Goal: Information Seeking & Learning: Learn about a topic

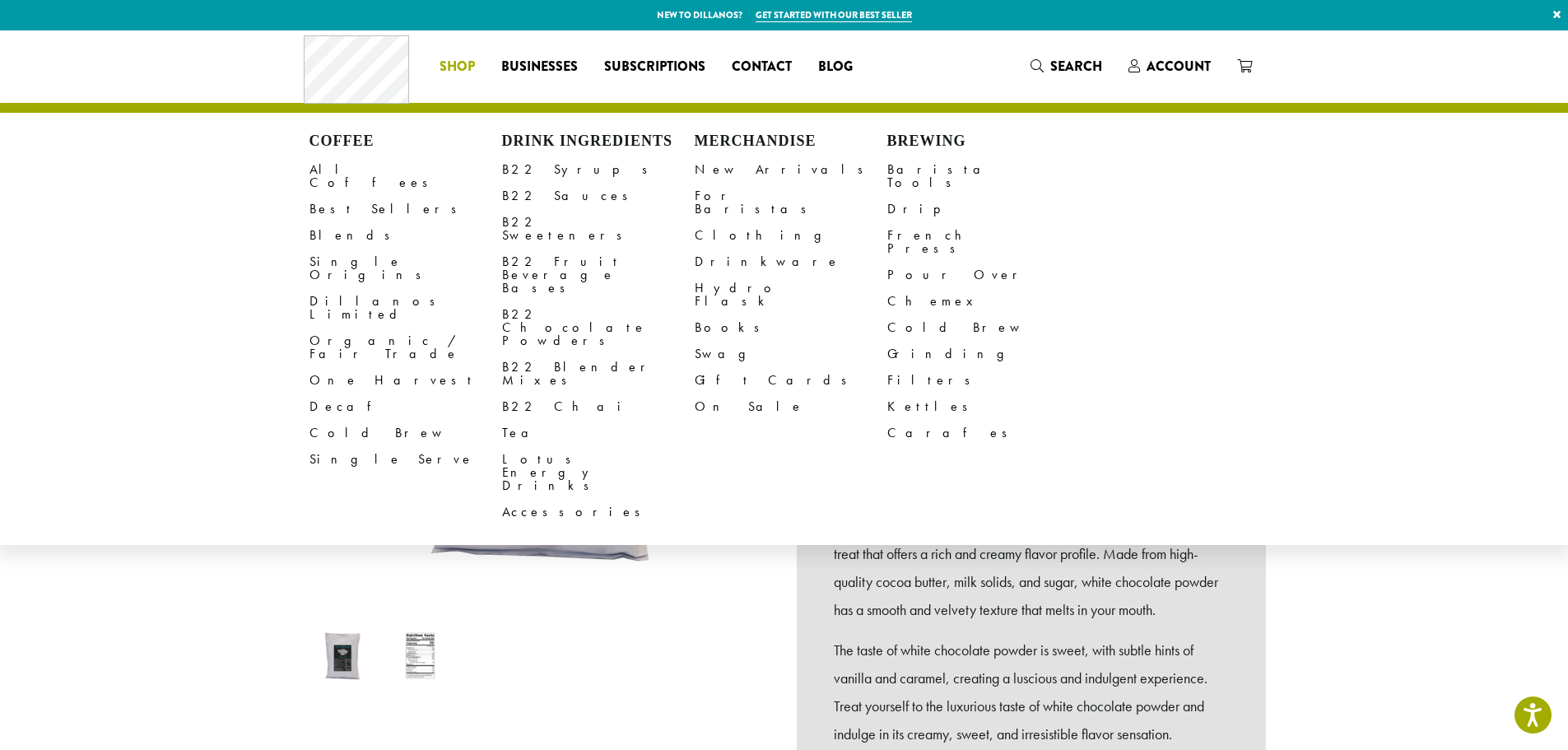
click at [460, 69] on span "Shop" at bounding box center [457, 67] width 35 height 21
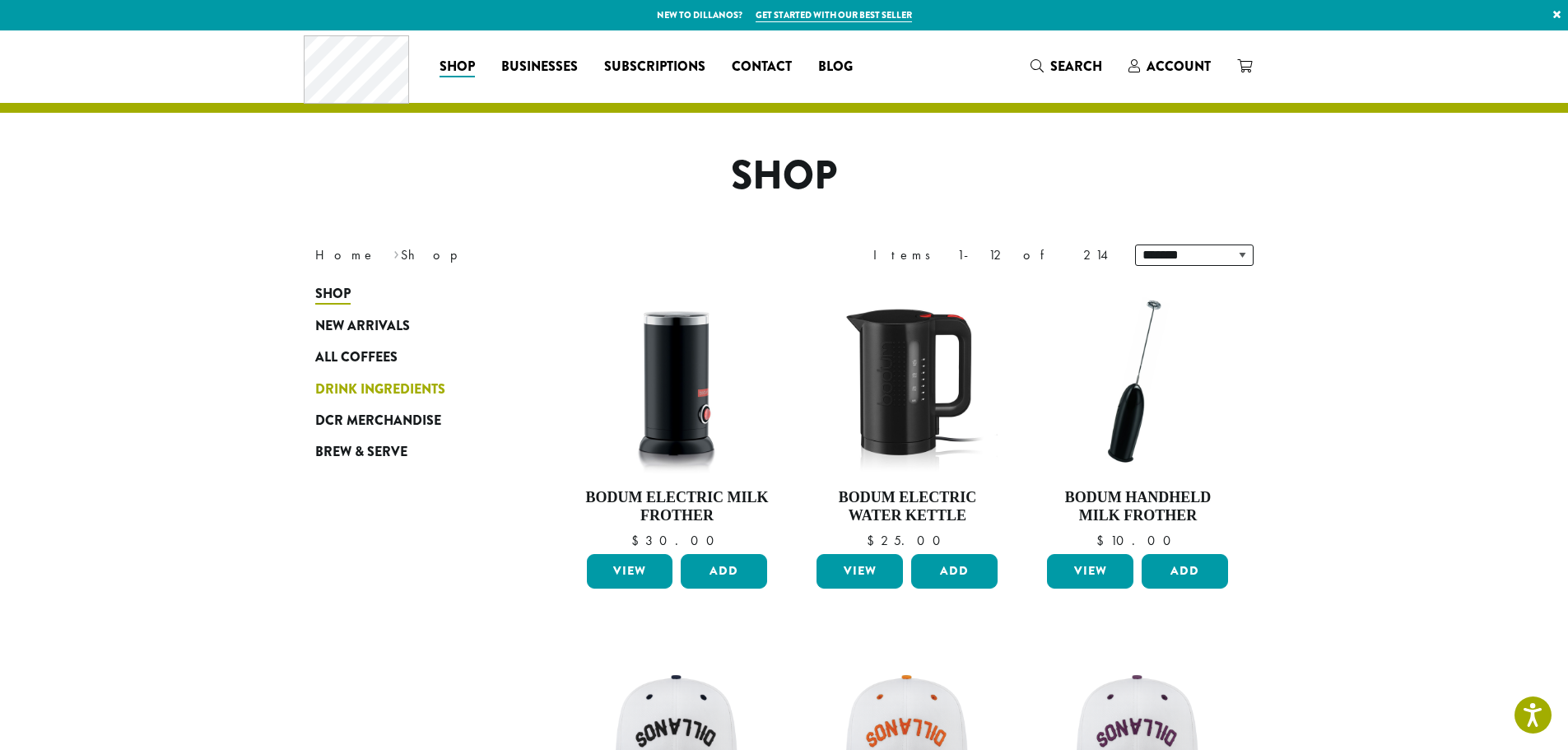
click at [325, 384] on span "Drink Ingredients" at bounding box center [381, 389] width 130 height 21
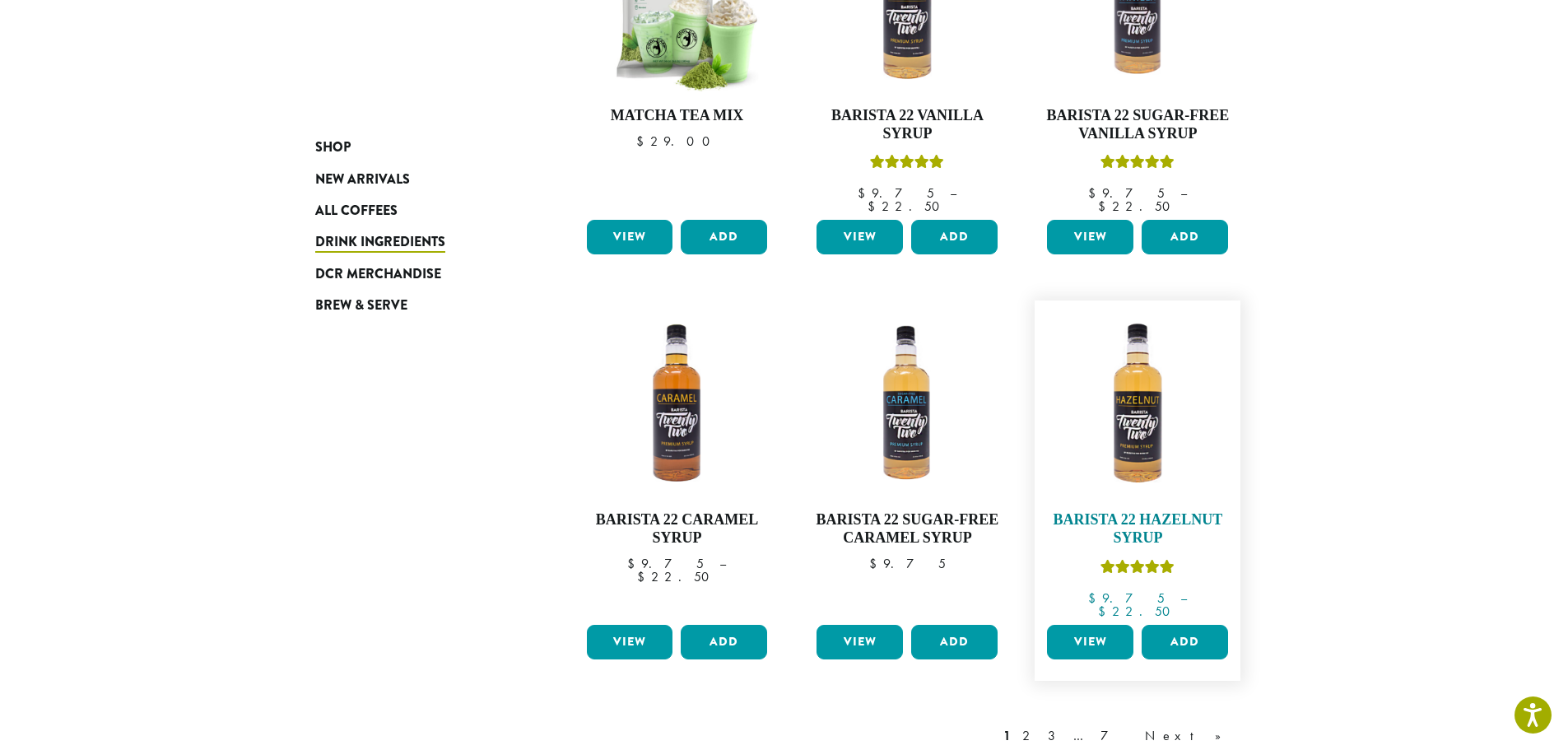
scroll to position [1235, 0]
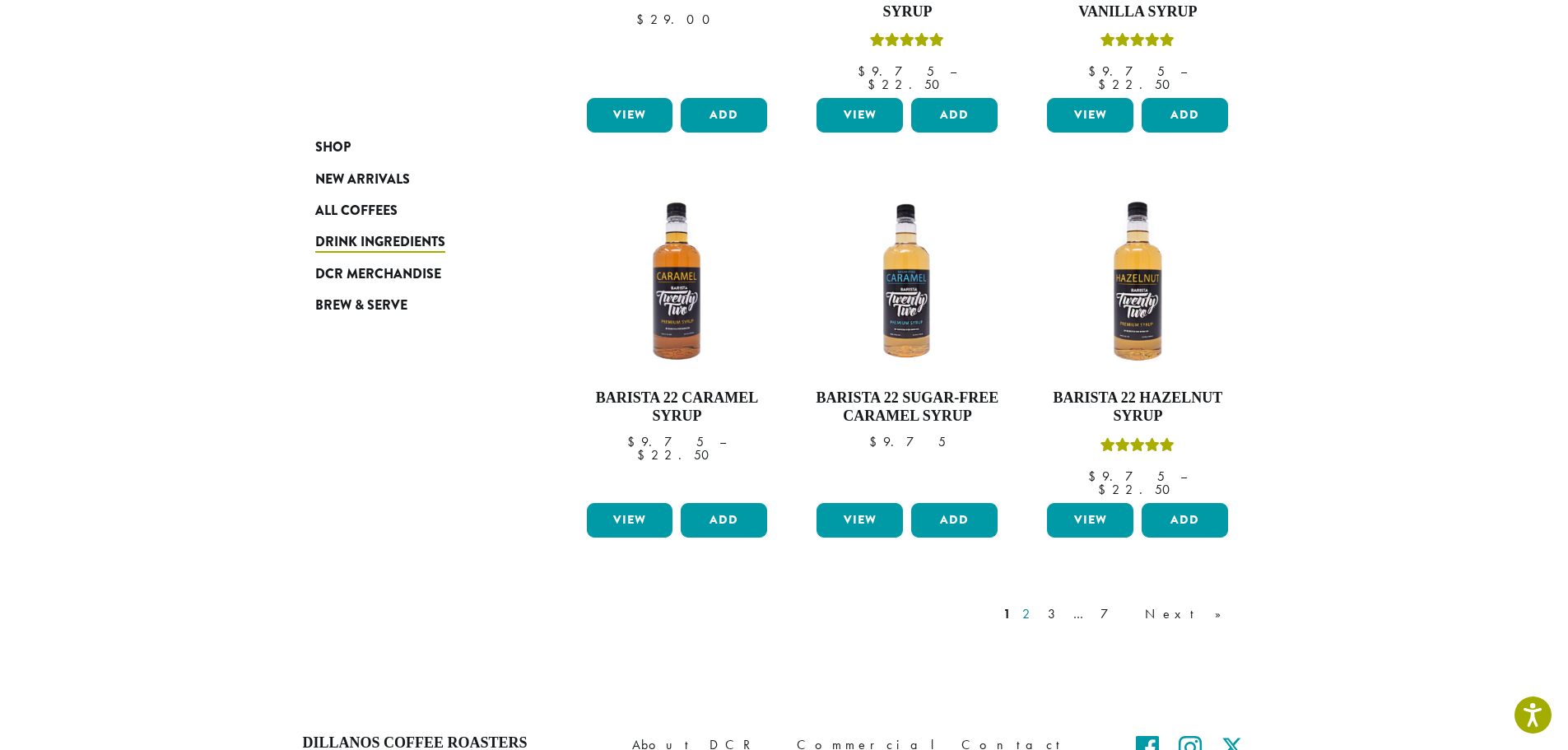
click at [1040, 604] on link "2" at bounding box center [1029, 614] width 21 height 20
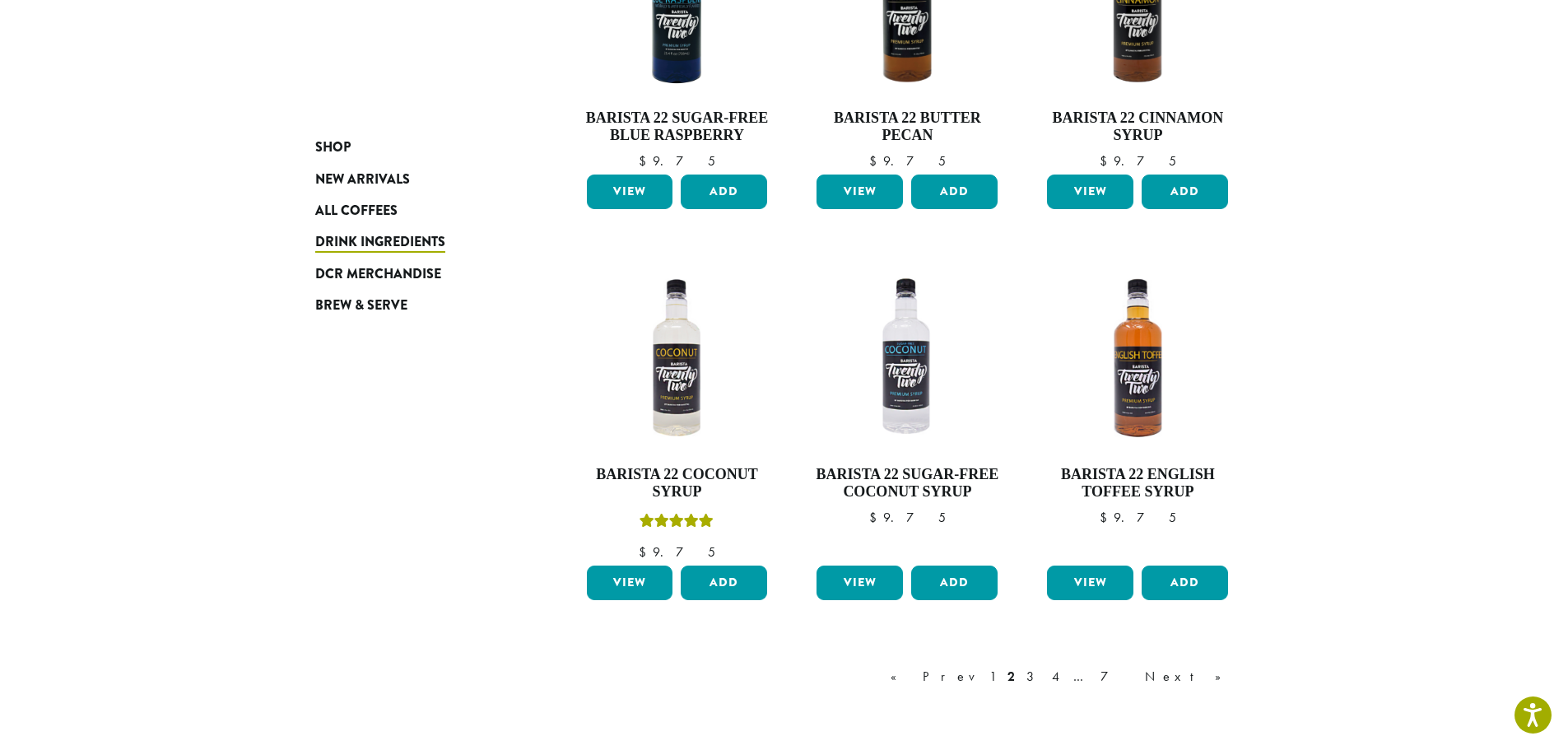
scroll to position [1394, 0]
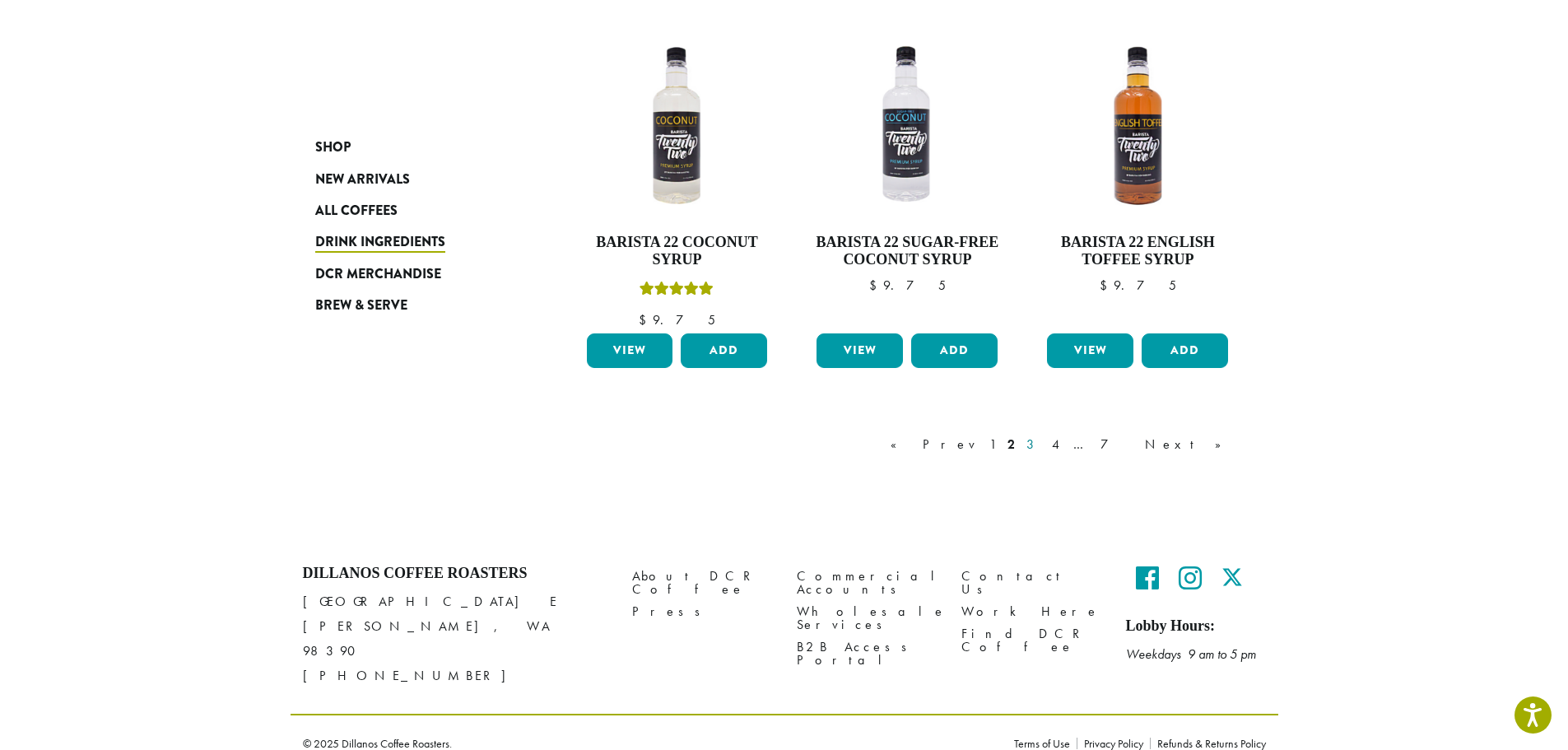
click at [1044, 443] on link "3" at bounding box center [1033, 444] width 21 height 20
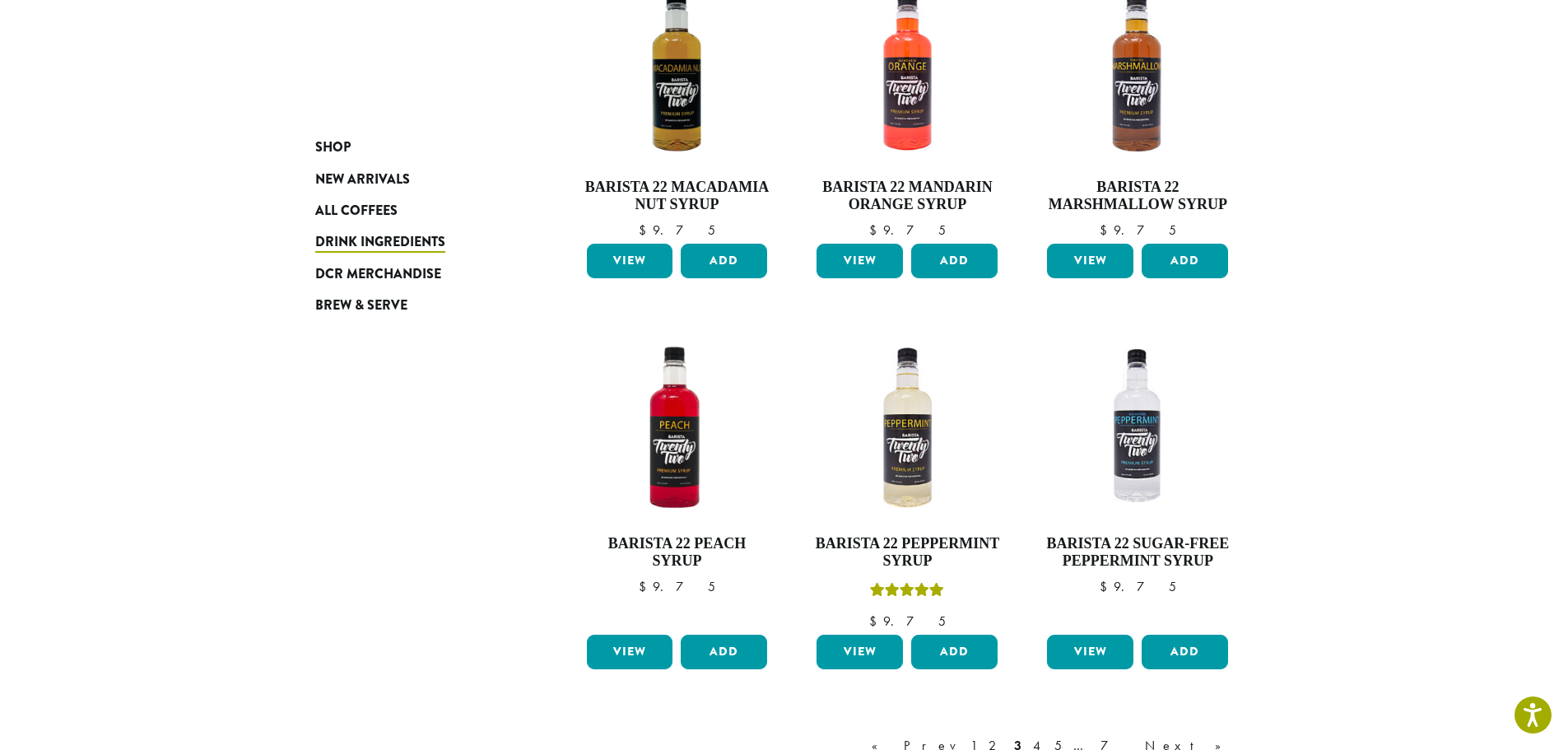
scroll to position [1089, 0]
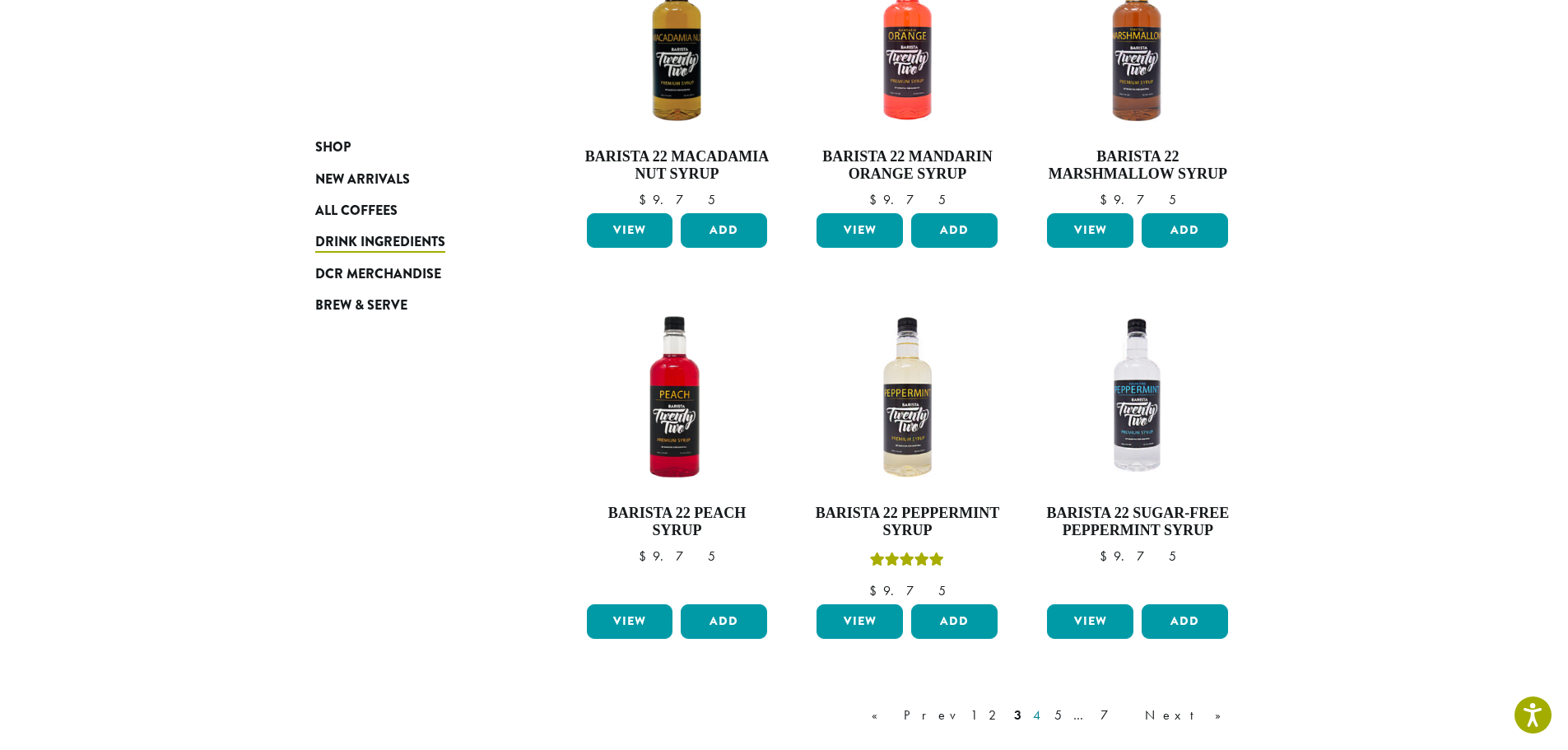
click at [1047, 720] on link "4" at bounding box center [1038, 716] width 16 height 20
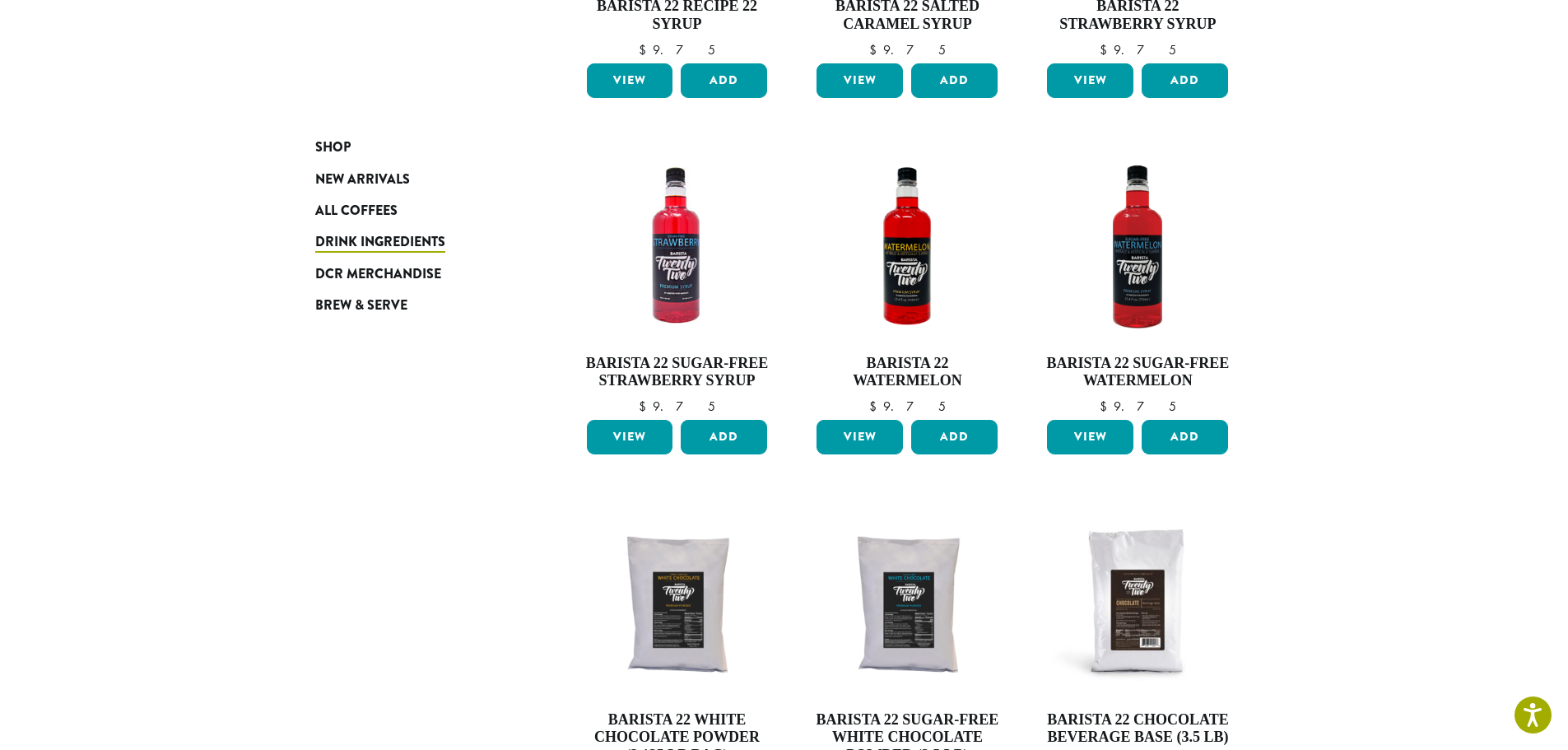
scroll to position [1172, 0]
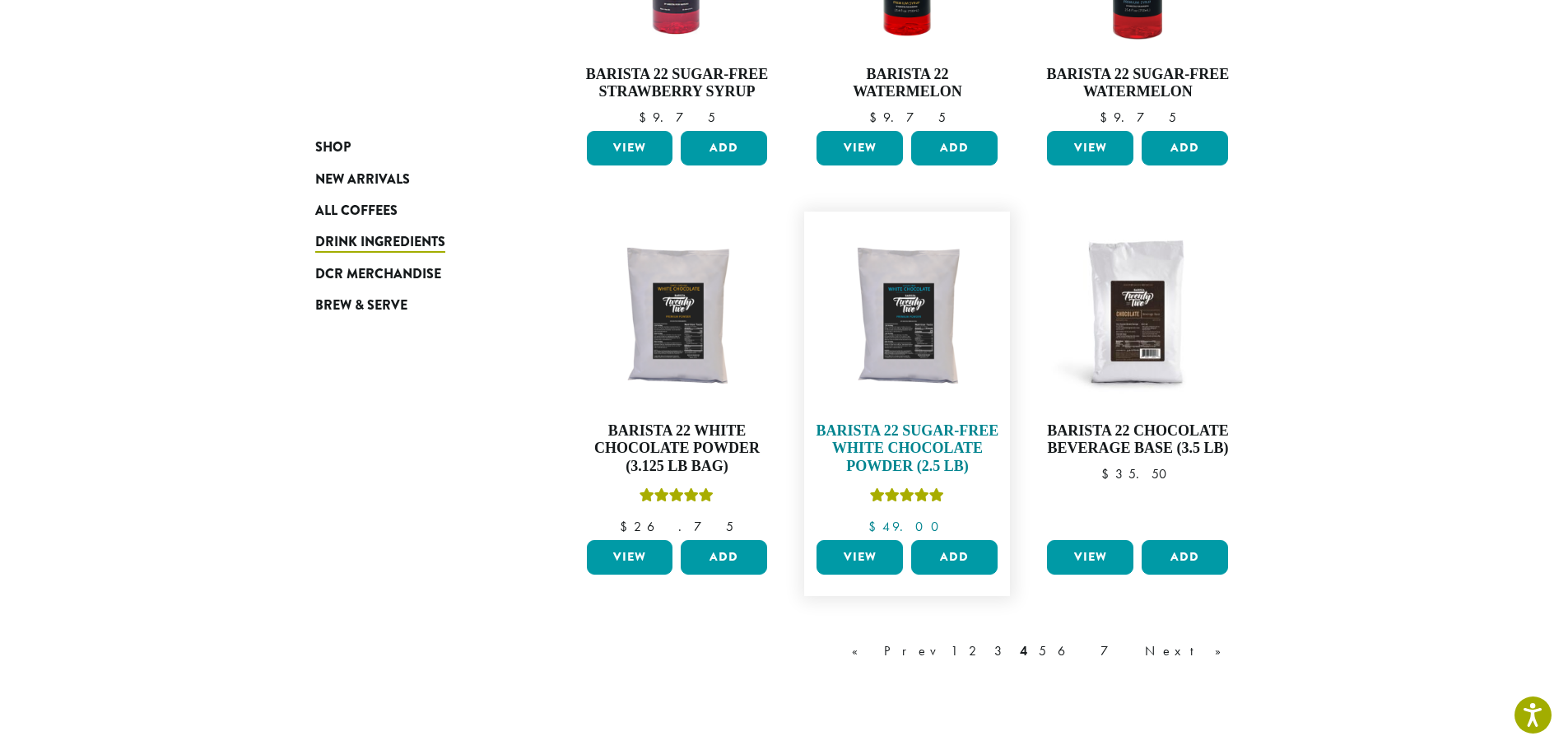
click at [908, 377] on img at bounding box center [907, 314] width 189 height 189
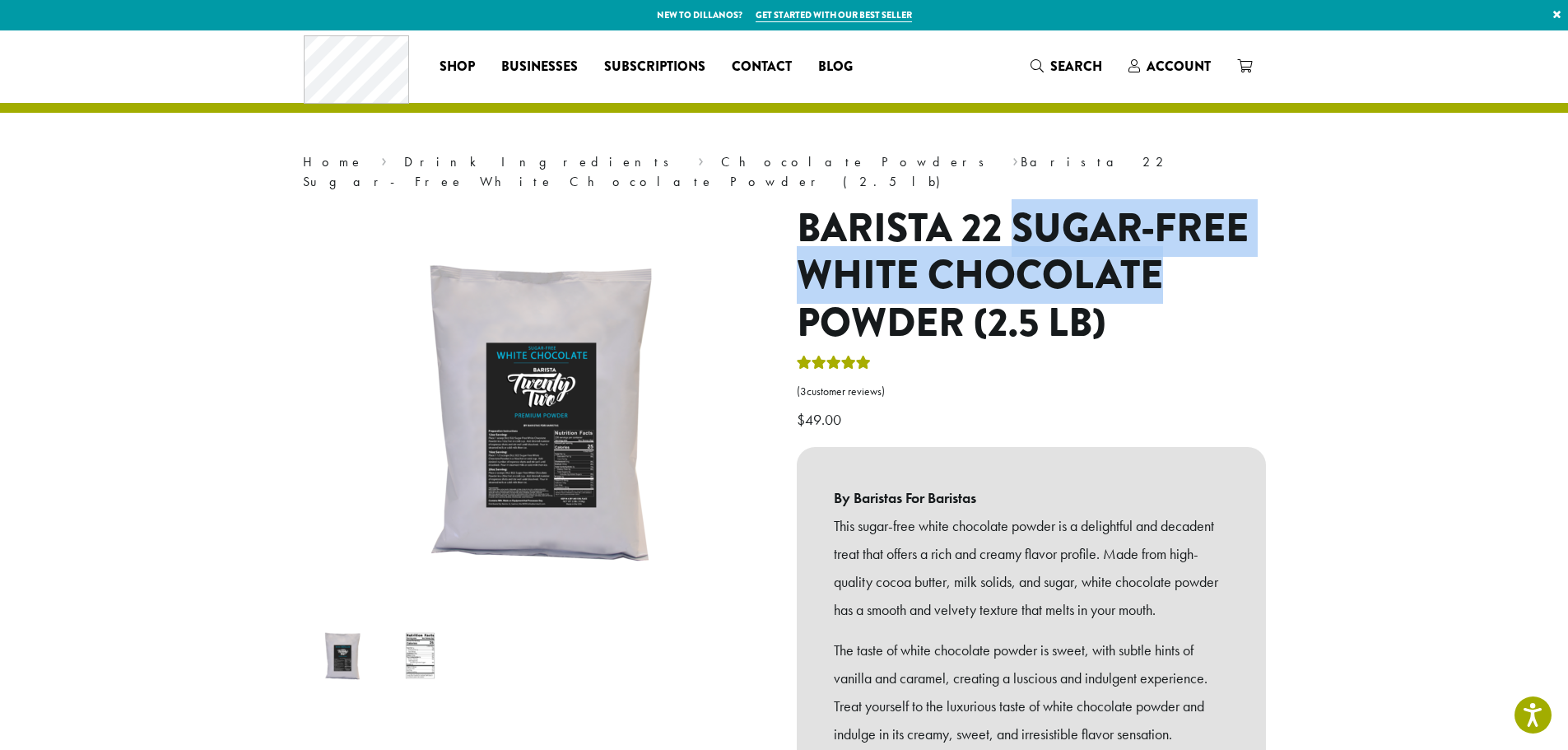
drag, startPoint x: 1017, startPoint y: 195, endPoint x: 1291, endPoint y: 248, distance: 279.1
click at [1221, 229] on h1 "Barista 22 Sugar-Free White Chocolate Powder (2.5 lb)" at bounding box center [1031, 276] width 470 height 142
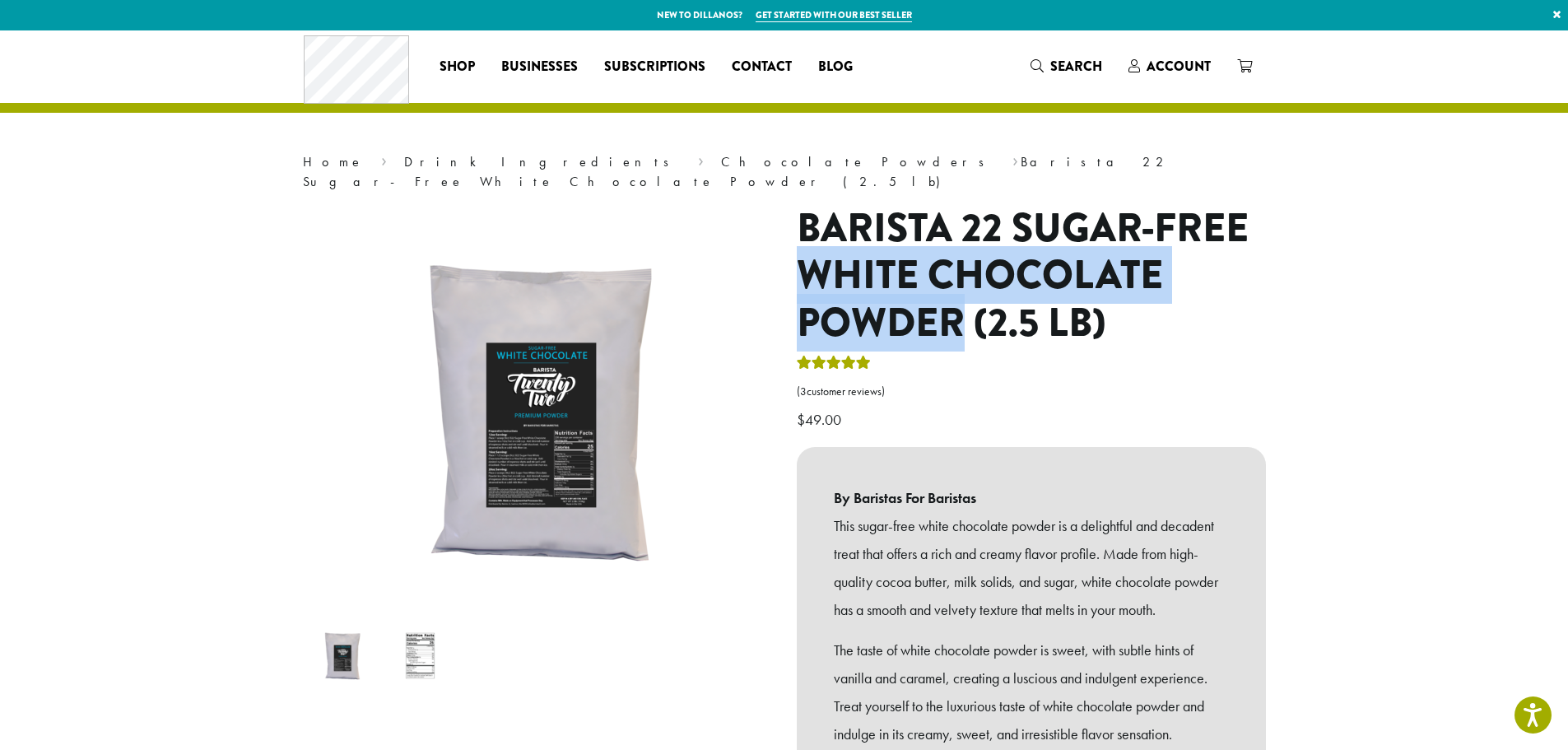
drag, startPoint x: 962, startPoint y: 294, endPoint x: 786, endPoint y: 262, distance: 178.9
click at [786, 262] on div "Barista 22 Sugar-Free White Chocolate Powder (2.5 lb) ( 3 customer reviews) $ 4…" at bounding box center [1031, 636] width 494 height 862
click at [1150, 247] on h1 "Barista 22 Sugar-Free White Chocolate Powder (2.5 lb)" at bounding box center [1031, 276] width 470 height 142
drag, startPoint x: 1017, startPoint y: 222, endPoint x: 974, endPoint y: 313, distance: 100.6
click at [974, 313] on h1 "Barista 22 Sugar-Free White Chocolate Powder (2.5 lb)" at bounding box center [1031, 276] width 470 height 142
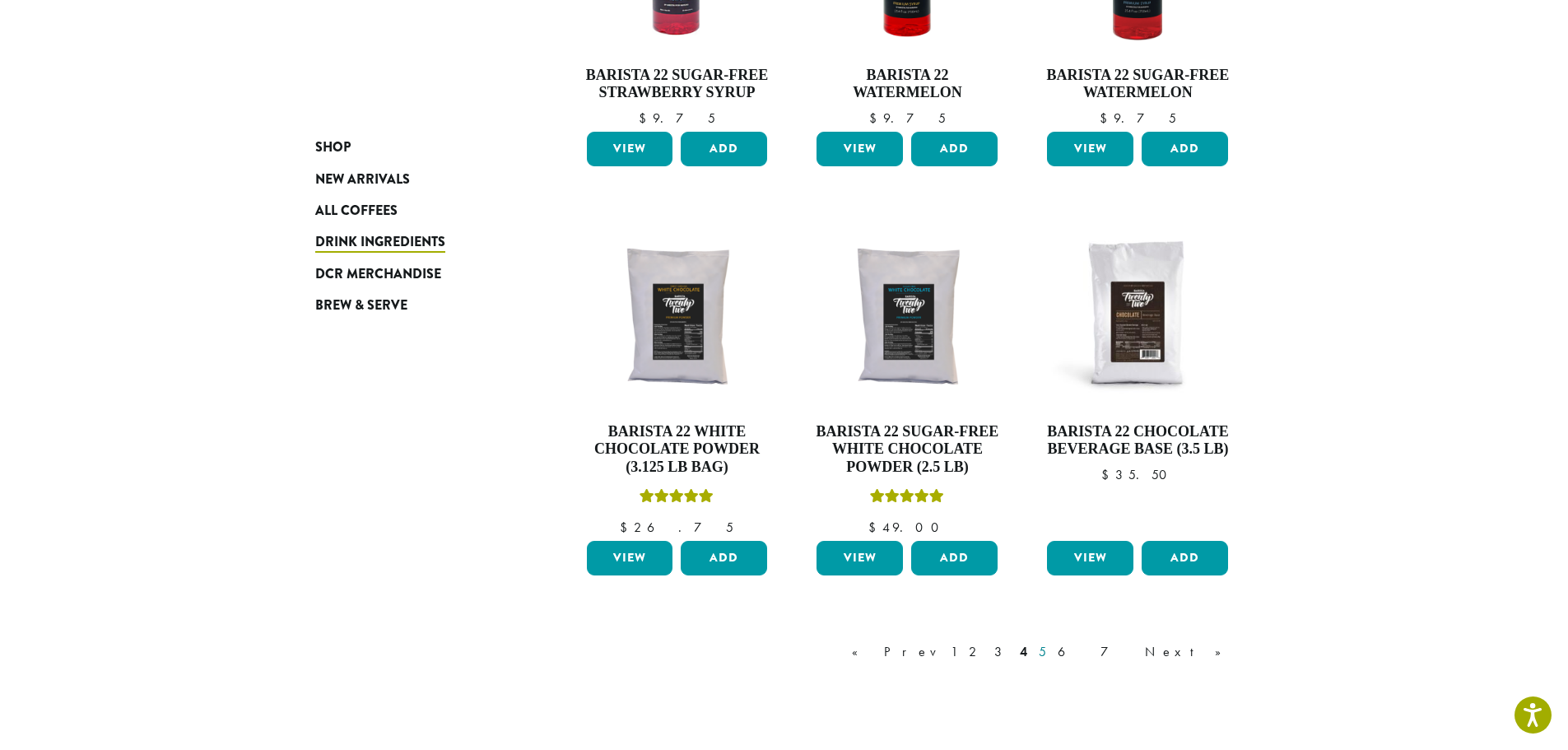
click at [1050, 653] on link "5" at bounding box center [1042, 652] width 14 height 20
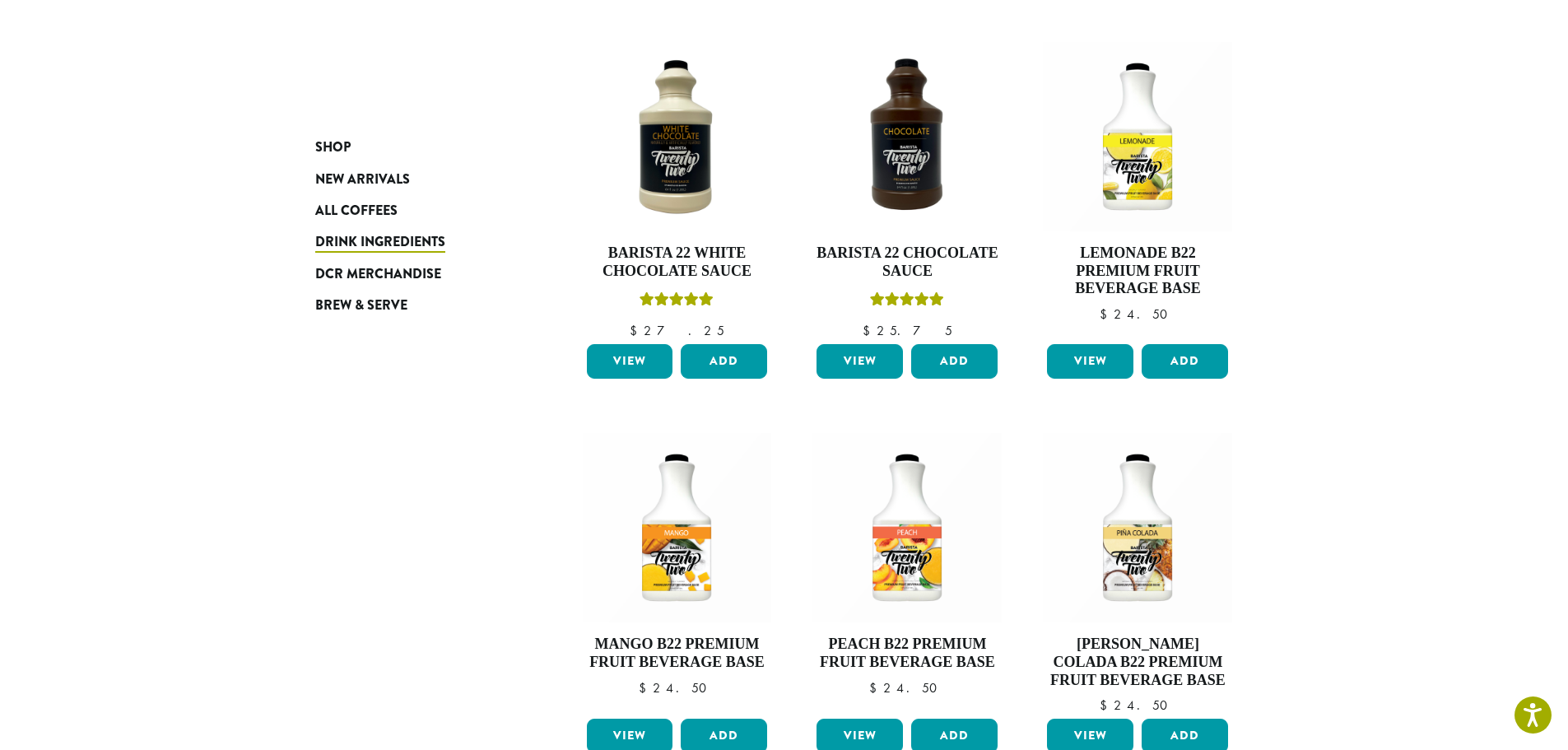
scroll to position [1254, 0]
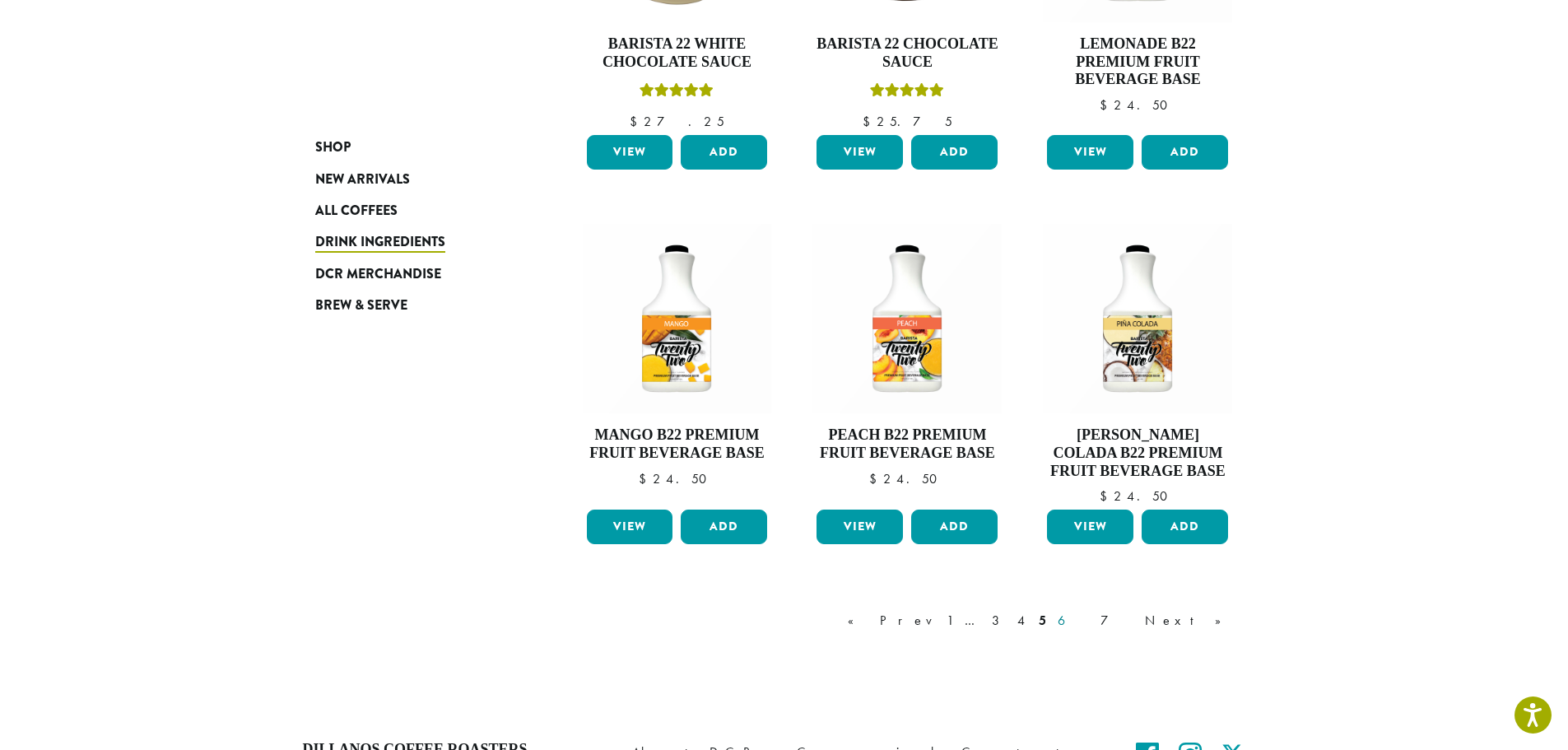
click at [1092, 622] on link "6" at bounding box center [1074, 621] width 38 height 20
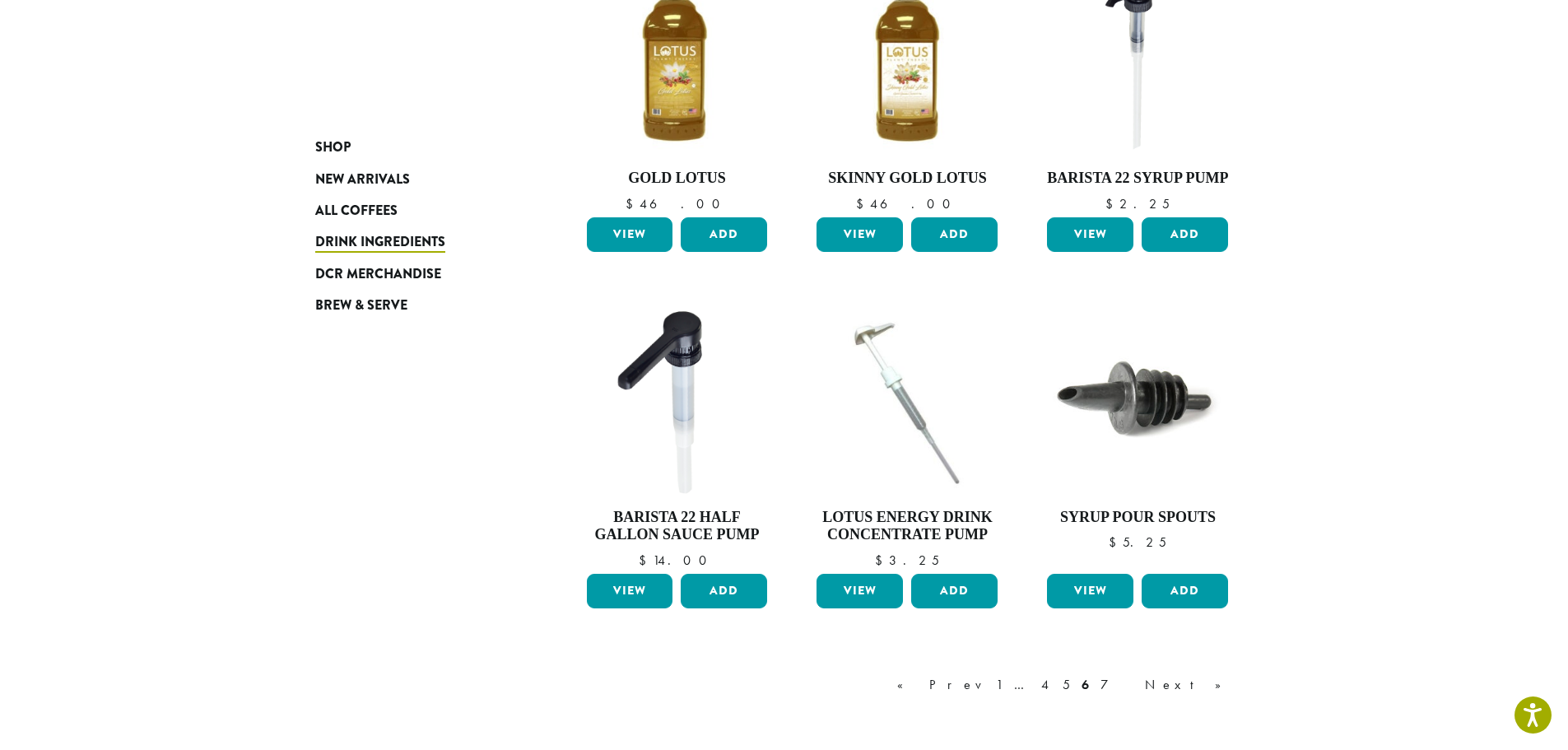
scroll to position [1172, 0]
